Goal: Task Accomplishment & Management: Complete application form

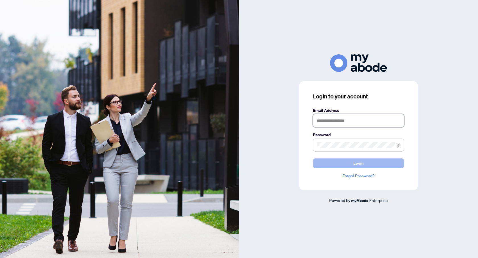
type input "**********"
click at [357, 164] on span "Login" at bounding box center [358, 163] width 10 height 9
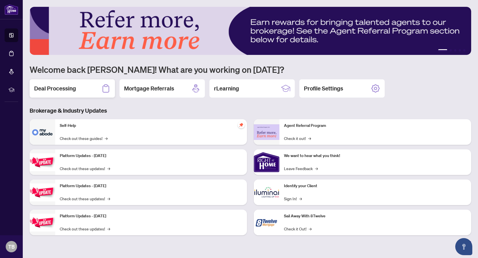
click at [75, 88] on h2 "Deal Processing" at bounding box center [55, 89] width 42 height 8
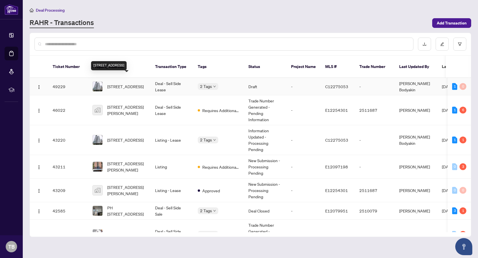
click at [123, 83] on span "322-4 Spadina Ave, Toronto, Ontario M5V 3Y9, Canada" at bounding box center [125, 86] width 36 height 6
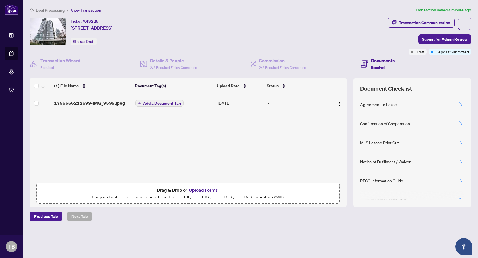
click at [202, 190] on button "Upload Forms" at bounding box center [203, 189] width 32 height 7
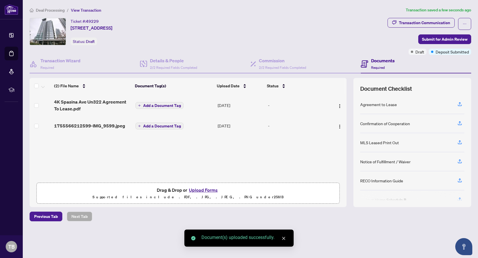
click at [157, 125] on span "Add a Document Tag" at bounding box center [162, 126] width 38 height 4
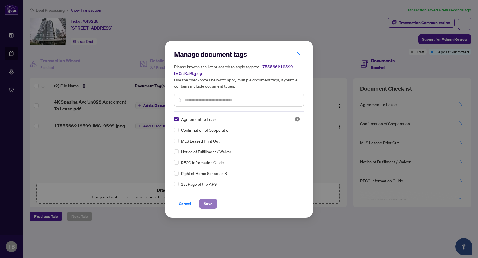
click at [209, 204] on span "Save" at bounding box center [208, 203] width 9 height 9
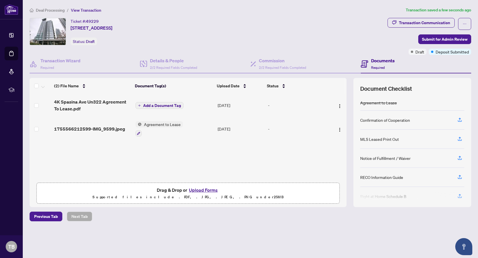
click at [199, 190] on button "Upload Forms" at bounding box center [203, 189] width 32 height 7
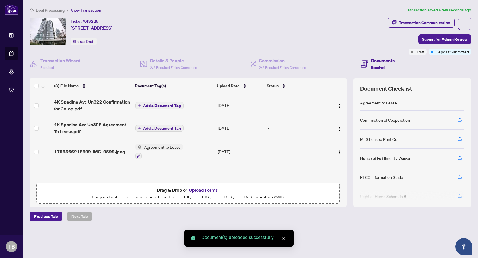
click at [146, 147] on span "Agreement to Lease" at bounding box center [162, 147] width 41 height 6
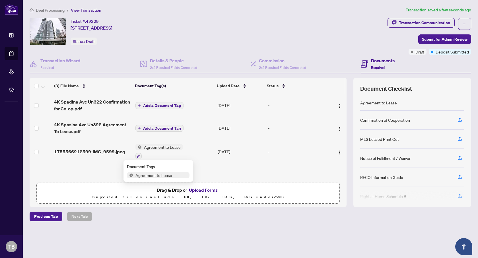
click at [156, 147] on span "Agreement to Lease" at bounding box center [162, 147] width 41 height 6
click at [160, 174] on span "Agreement to Lease" at bounding box center [153, 175] width 41 height 6
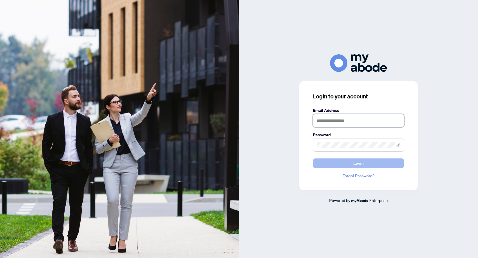
type input "**********"
click at [359, 162] on span "Login" at bounding box center [358, 163] width 10 height 9
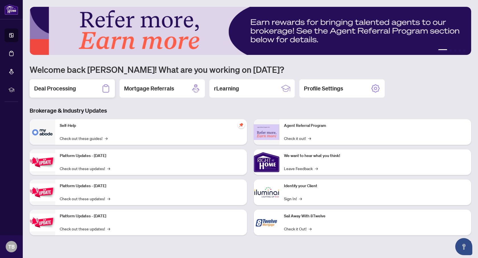
click at [66, 88] on h2 "Deal Processing" at bounding box center [55, 89] width 42 height 8
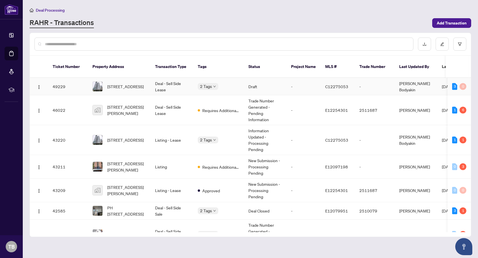
click at [123, 83] on span "[STREET_ADDRESS]" at bounding box center [125, 86] width 36 height 6
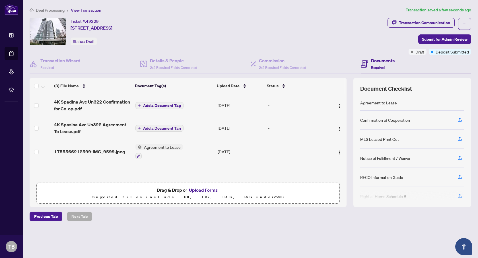
click at [151, 106] on span "Add a Document Tag" at bounding box center [162, 106] width 38 height 4
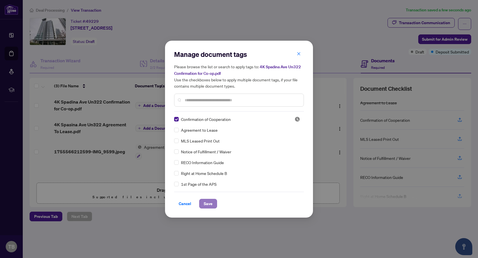
click at [207, 205] on span "Save" at bounding box center [208, 203] width 9 height 9
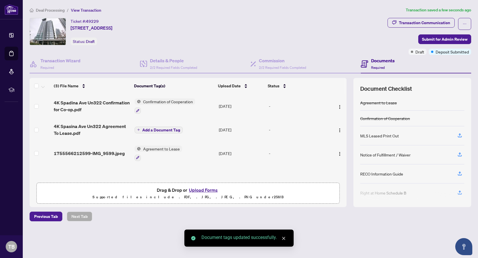
click at [152, 130] on span "Add a Document Tag" at bounding box center [161, 130] width 38 height 4
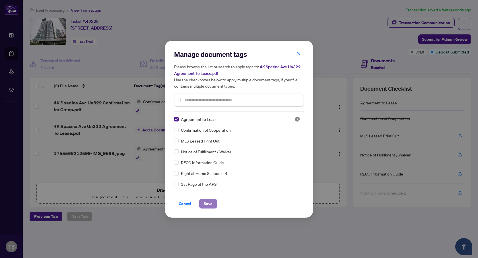
click at [205, 205] on span "Save" at bounding box center [208, 203] width 9 height 9
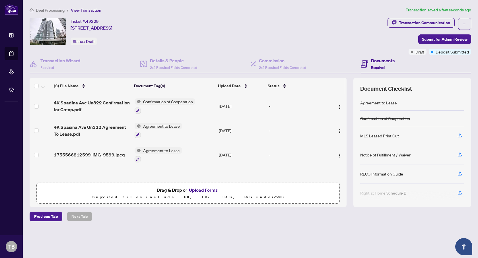
click at [203, 188] on button "Upload Forms" at bounding box center [203, 189] width 32 height 7
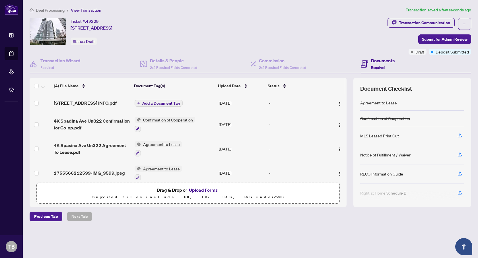
click at [159, 104] on span "Add a Document Tag" at bounding box center [161, 103] width 38 height 4
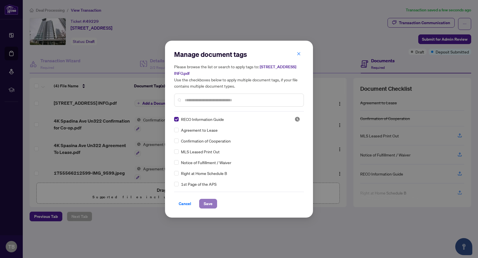
click at [208, 202] on span "Save" at bounding box center [208, 203] width 9 height 9
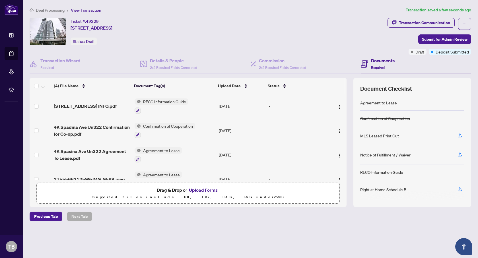
click at [204, 188] on button "Upload Forms" at bounding box center [203, 189] width 32 height 7
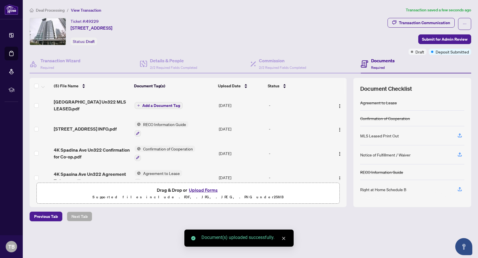
click at [157, 104] on span "Add a Document Tag" at bounding box center [161, 106] width 38 height 4
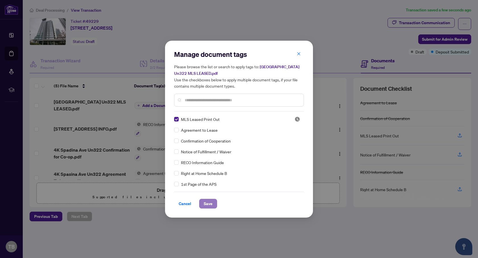
click at [211, 204] on span "Save" at bounding box center [208, 203] width 9 height 9
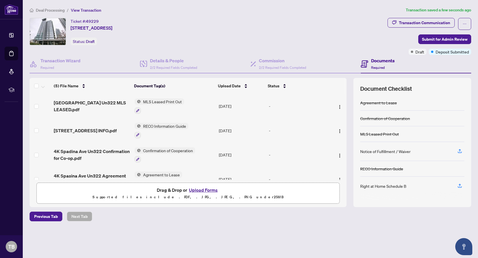
click at [198, 190] on button "Upload Forms" at bounding box center [203, 189] width 32 height 7
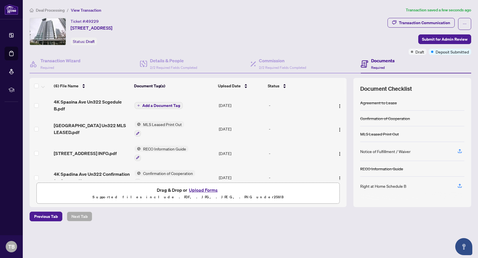
click at [171, 106] on span "Add a Document Tag" at bounding box center [161, 106] width 38 height 4
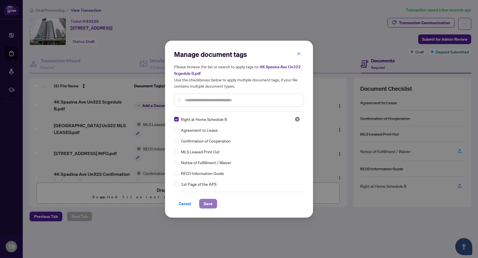
click at [210, 204] on span "Save" at bounding box center [208, 203] width 9 height 9
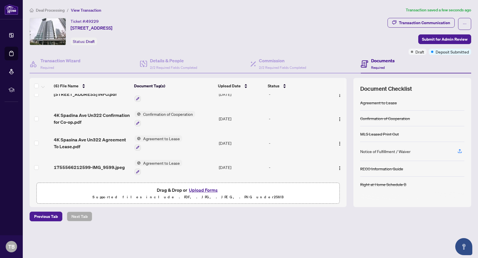
scroll to position [62, 0]
click at [207, 189] on button "Upload Forms" at bounding box center [203, 189] width 32 height 7
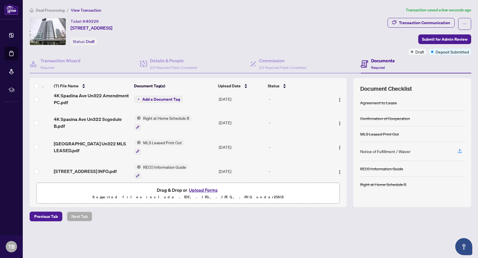
scroll to position [0, 0]
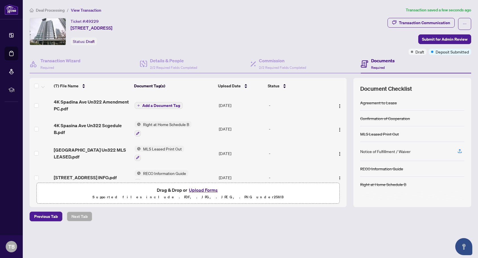
click at [150, 108] on button "Add a Document Tag" at bounding box center [159, 105] width 48 height 7
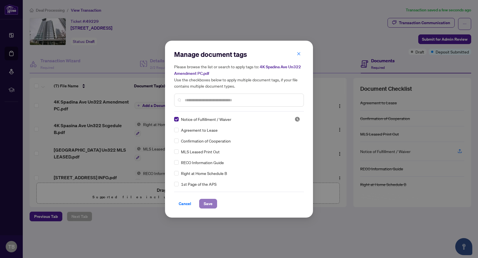
click at [209, 204] on span "Save" at bounding box center [208, 203] width 9 height 9
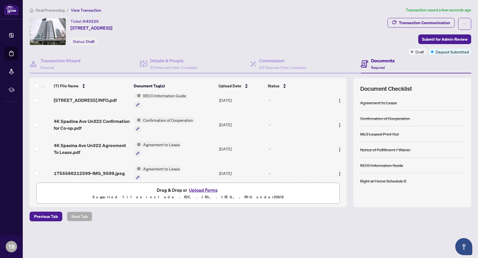
scroll to position [86, 0]
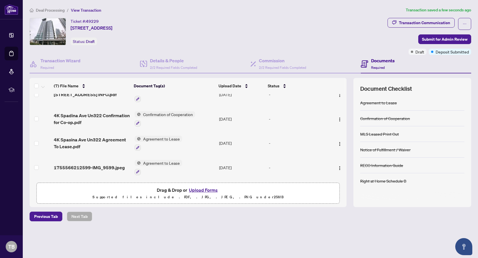
click at [153, 162] on span "Agreement to Lease" at bounding box center [161, 163] width 41 height 6
click at [137, 170] on icon "button" at bounding box center [137, 171] width 3 height 3
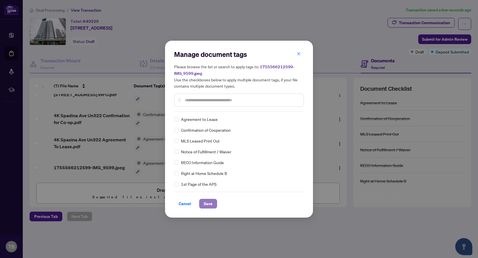
click at [209, 204] on span "Save" at bounding box center [208, 203] width 9 height 9
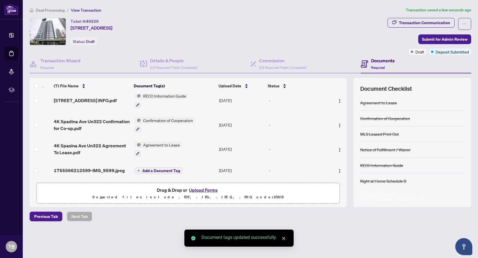
scroll to position [80, 0]
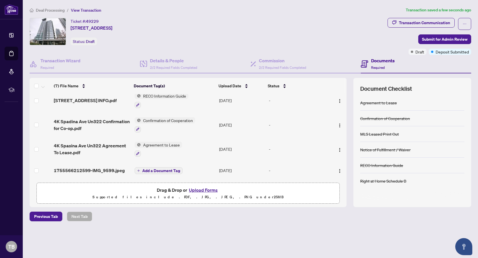
click at [197, 190] on button "Upload Forms" at bounding box center [203, 189] width 32 height 7
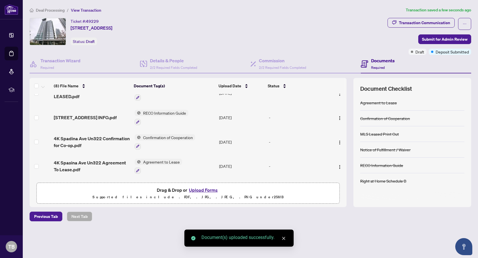
scroll to position [86, 0]
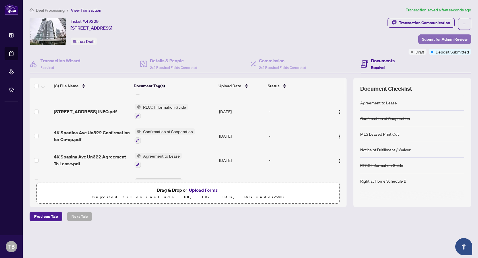
click at [425, 40] on span "Submit for Admin Review" at bounding box center [445, 39] width 46 height 9
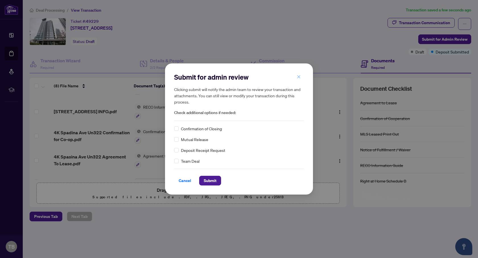
click at [299, 77] on icon "close" at bounding box center [298, 76] width 3 height 3
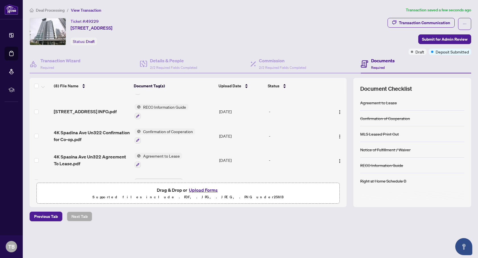
click at [202, 191] on button "Upload Forms" at bounding box center [203, 189] width 32 height 7
click at [204, 188] on button "Upload Forms" at bounding box center [203, 189] width 32 height 7
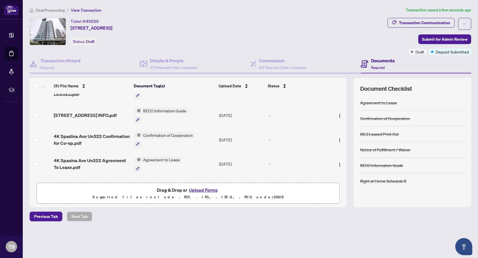
scroll to position [121, 0]
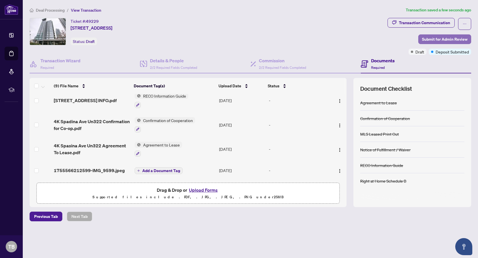
click at [442, 40] on span "Submit for Admin Review" at bounding box center [445, 39] width 46 height 9
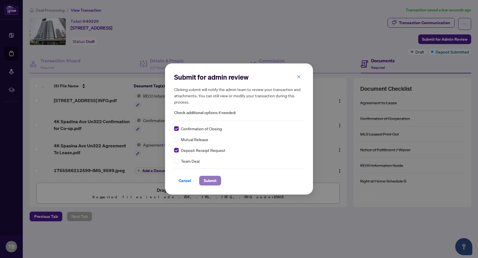
click at [211, 182] on span "Submit" at bounding box center [210, 180] width 13 height 9
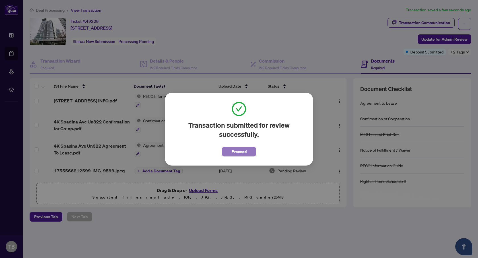
click at [230, 153] on button "Proceed" at bounding box center [239, 152] width 34 height 10
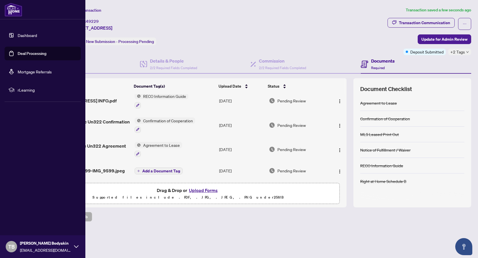
click at [31, 38] on link "Dashboard" at bounding box center [27, 35] width 19 height 5
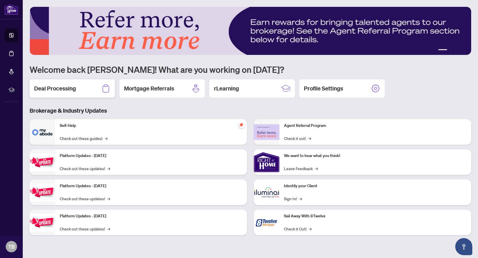
click at [71, 88] on h2 "Deal Processing" at bounding box center [55, 89] width 42 height 8
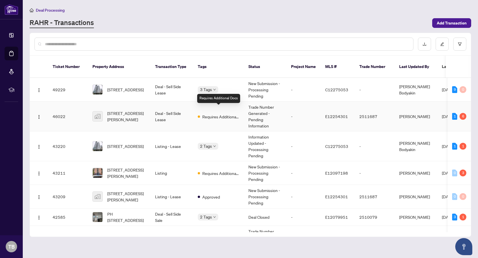
click at [214, 114] on span "Requires Additional Docs" at bounding box center [220, 117] width 37 height 6
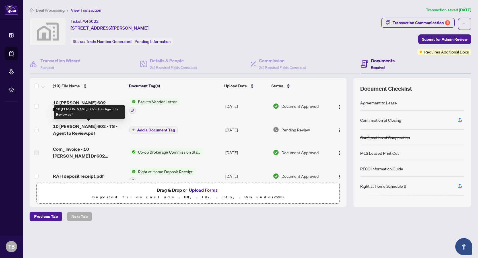
click at [83, 127] on span "10 Tapscott 602 - TS - Agent to Review.pdf" at bounding box center [89, 130] width 72 height 14
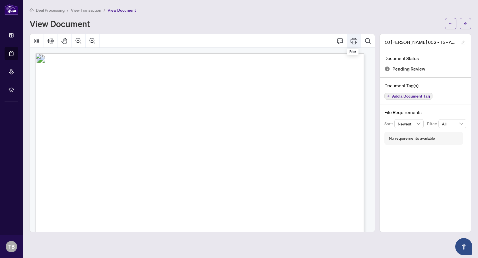
click at [353, 41] on icon "Print" at bounding box center [354, 41] width 7 height 7
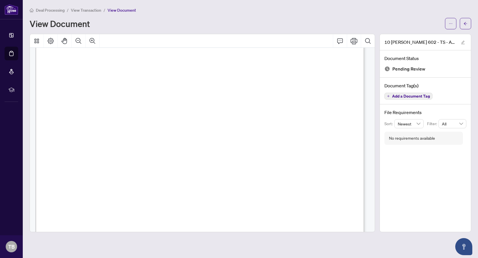
scroll to position [214, 0]
drag, startPoint x: 376, startPoint y: 153, endPoint x: 363, endPoint y: 25, distance: 128.4
click at [363, 25] on div "Deal Processing / View Transaction / View Document View Document 10 Tapscott 60…" at bounding box center [251, 119] width 442 height 225
click at [354, 44] on icon "Print" at bounding box center [354, 41] width 7 height 6
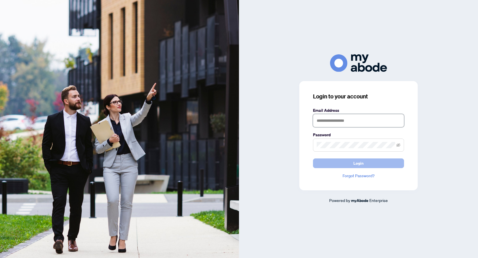
type input "**********"
click at [359, 164] on span "Login" at bounding box center [358, 163] width 10 height 9
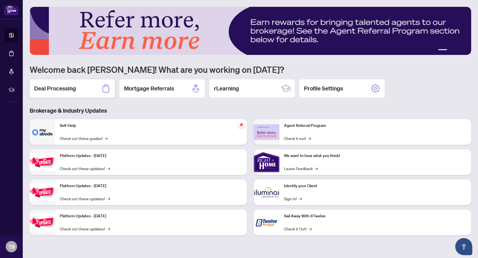
click at [63, 87] on h2 "Deal Processing" at bounding box center [55, 89] width 42 height 8
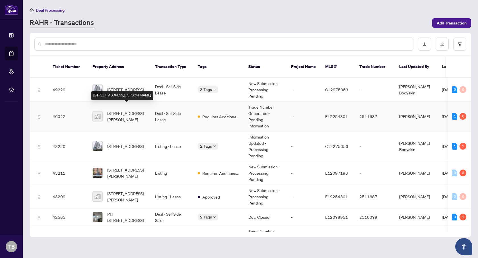
click at [130, 110] on span "[STREET_ADDRESS][PERSON_NAME]" at bounding box center [126, 116] width 39 height 13
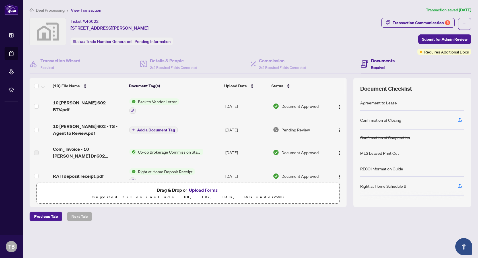
click at [196, 190] on button "Upload Forms" at bounding box center [203, 189] width 32 height 7
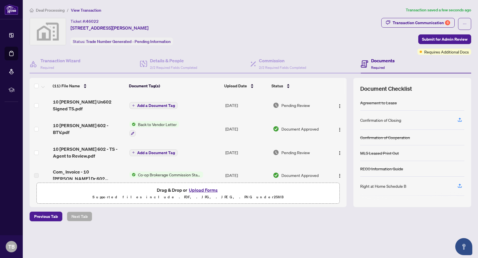
click at [149, 125] on span "Back to Vendor Letter" at bounding box center [157, 124] width 43 height 6
click at [154, 153] on span "Back to Vendor Letter" at bounding box center [150, 152] width 43 height 6
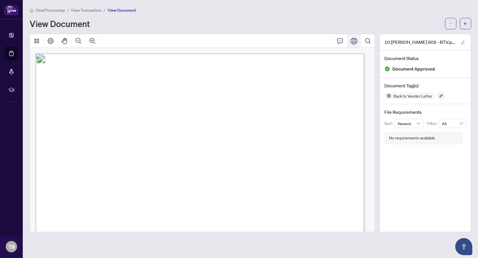
click at [353, 41] on icon "Print" at bounding box center [354, 41] width 7 height 7
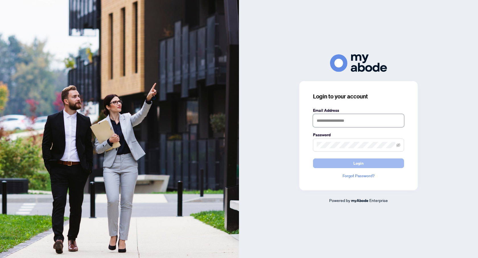
type input "**********"
click at [360, 163] on span "Login" at bounding box center [358, 163] width 10 height 9
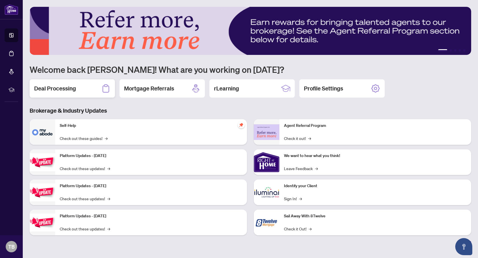
click at [79, 92] on div "Deal Processing" at bounding box center [72, 88] width 85 height 18
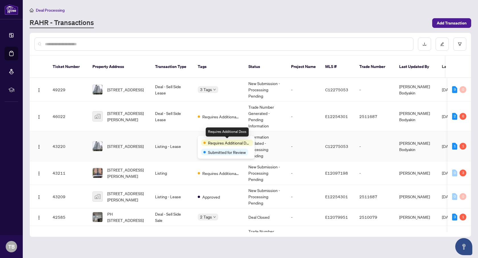
click at [205, 141] on div "Requires Additional Docs" at bounding box center [227, 143] width 52 height 6
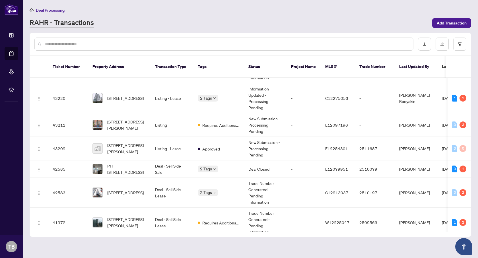
scroll to position [49, 0]
click at [165, 181] on td "Deal - Sell Side Lease" at bounding box center [172, 192] width 43 height 30
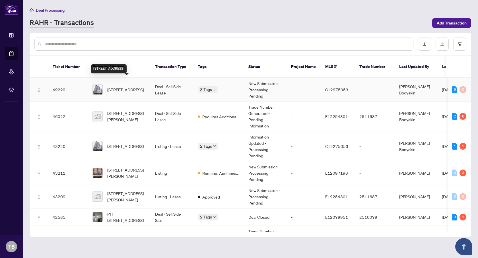
click at [124, 87] on span "[STREET_ADDRESS]" at bounding box center [125, 90] width 36 height 6
drag, startPoint x: 471, startPoint y: 90, endPoint x: 471, endPoint y: 104, distance: 14.2
click at [471, 104] on div "Ticket Number Property Address Transaction Type Tags Status Project Name MLS # …" at bounding box center [251, 135] width 442 height 204
click at [403, 13] on div "Deal Processing" at bounding box center [251, 10] width 442 height 7
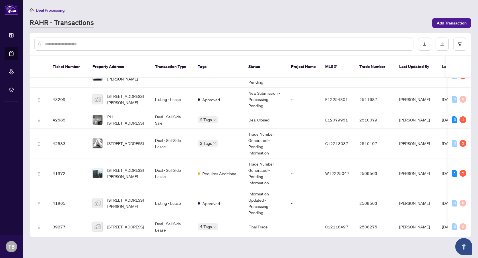
scroll to position [102, 0]
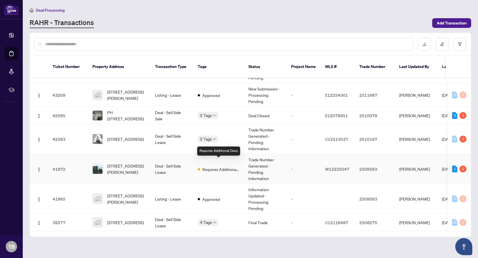
click at [204, 166] on span "Requires Additional Docs" at bounding box center [220, 169] width 37 height 6
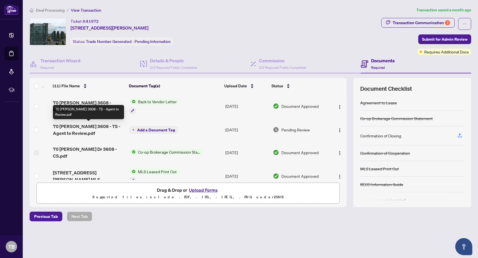
click at [90, 125] on span "70 [PERSON_NAME] 3608 - TS - Agent to Review.pdf" at bounding box center [89, 130] width 72 height 14
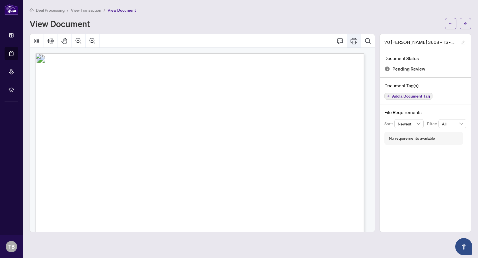
click at [355, 40] on icon "Print" at bounding box center [354, 41] width 7 height 6
click at [351, 40] on icon "Print" at bounding box center [354, 41] width 7 height 7
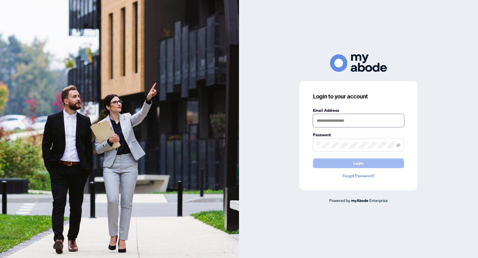
type input "**********"
click at [354, 161] on span "Login" at bounding box center [358, 163] width 10 height 9
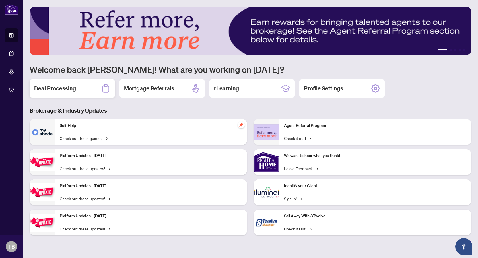
click at [56, 90] on h2 "Deal Processing" at bounding box center [55, 89] width 42 height 8
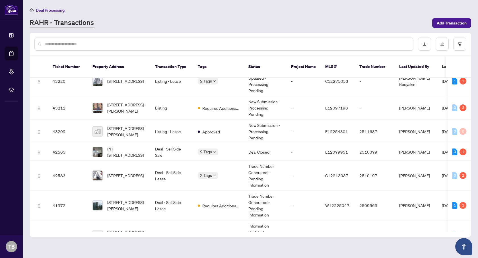
scroll to position [69, 0]
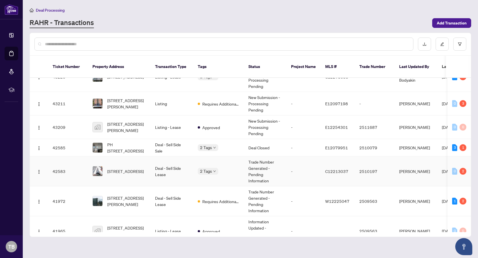
click at [176, 164] on td "Deal - Sell Side Lease" at bounding box center [172, 172] width 43 height 30
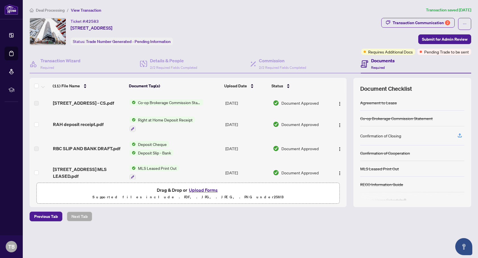
click at [206, 190] on button "Upload Forms" at bounding box center [203, 189] width 32 height 7
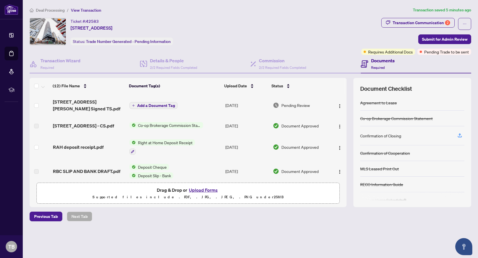
click at [199, 191] on button "Upload Forms" at bounding box center [203, 189] width 32 height 7
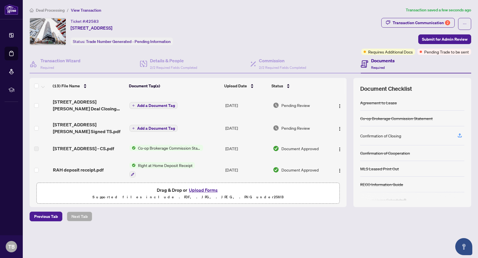
click at [163, 106] on span "Add a Document Tag" at bounding box center [156, 106] width 38 height 4
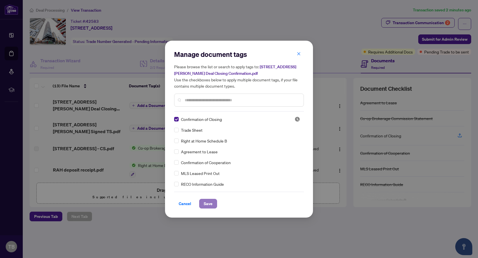
click at [210, 203] on span "Save" at bounding box center [208, 203] width 9 height 9
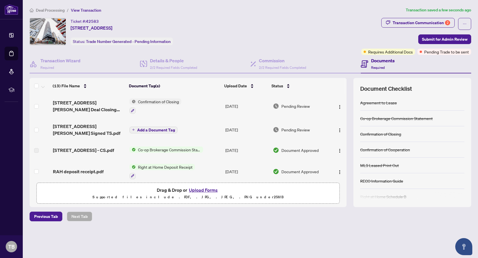
click at [152, 128] on span "Add a Document Tag" at bounding box center [156, 130] width 38 height 4
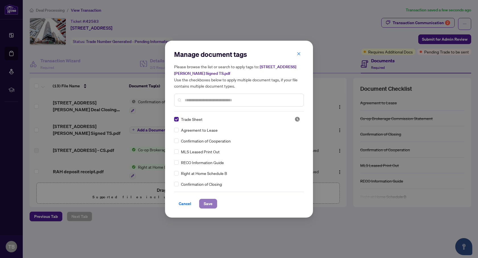
click at [209, 205] on span "Save" at bounding box center [208, 203] width 9 height 9
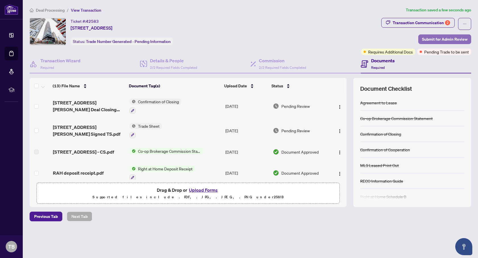
click at [439, 40] on span "Submit for Admin Review" at bounding box center [445, 39] width 46 height 9
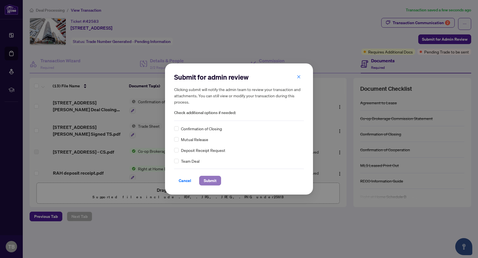
click at [212, 182] on span "Submit" at bounding box center [210, 180] width 13 height 9
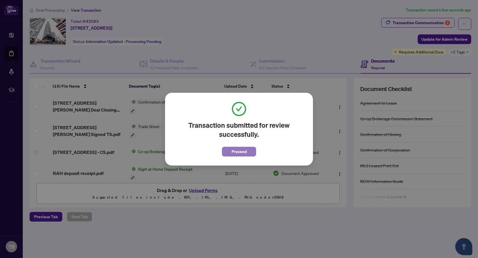
click at [241, 153] on span "Proceed" at bounding box center [239, 151] width 15 height 9
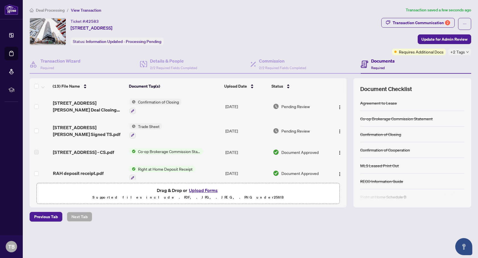
drag, startPoint x: 347, startPoint y: 110, endPoint x: 350, endPoint y: 132, distance: 21.5
click at [350, 132] on div "(13) File Name Document Tag(s) Upload Date Status [STREET_ADDRESS][PERSON_NAME]…" at bounding box center [251, 142] width 442 height 129
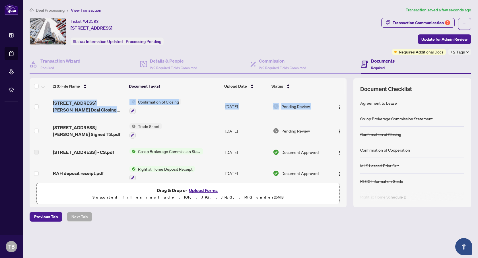
drag, startPoint x: 345, startPoint y: 110, endPoint x: 347, endPoint y: 132, distance: 22.3
click at [347, 132] on div "(13) File Name Document Tag(s) Upload Date Status [STREET_ADDRESS][PERSON_NAME]…" at bounding box center [251, 142] width 442 height 129
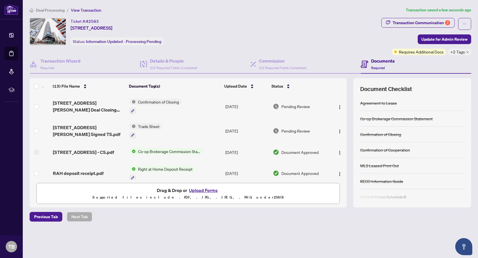
click at [243, 221] on div "Previous Tab Next Tab" at bounding box center [251, 217] width 442 height 10
